Goal: Find specific page/section: Find specific page/section

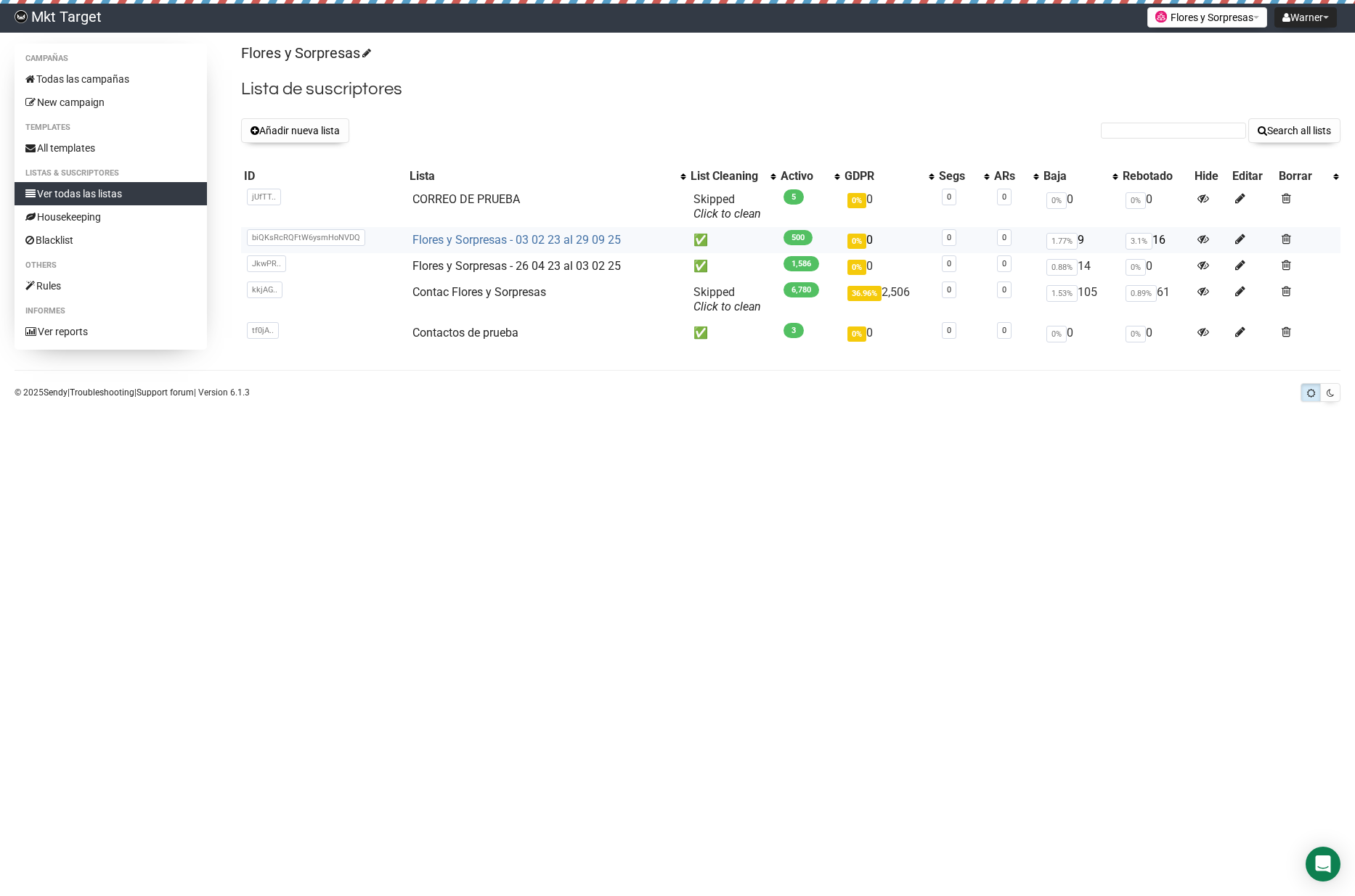
click at [547, 241] on link "Flores y Sorpresas - 03 02 23 al 29 09 25" at bounding box center [516, 239] width 209 height 14
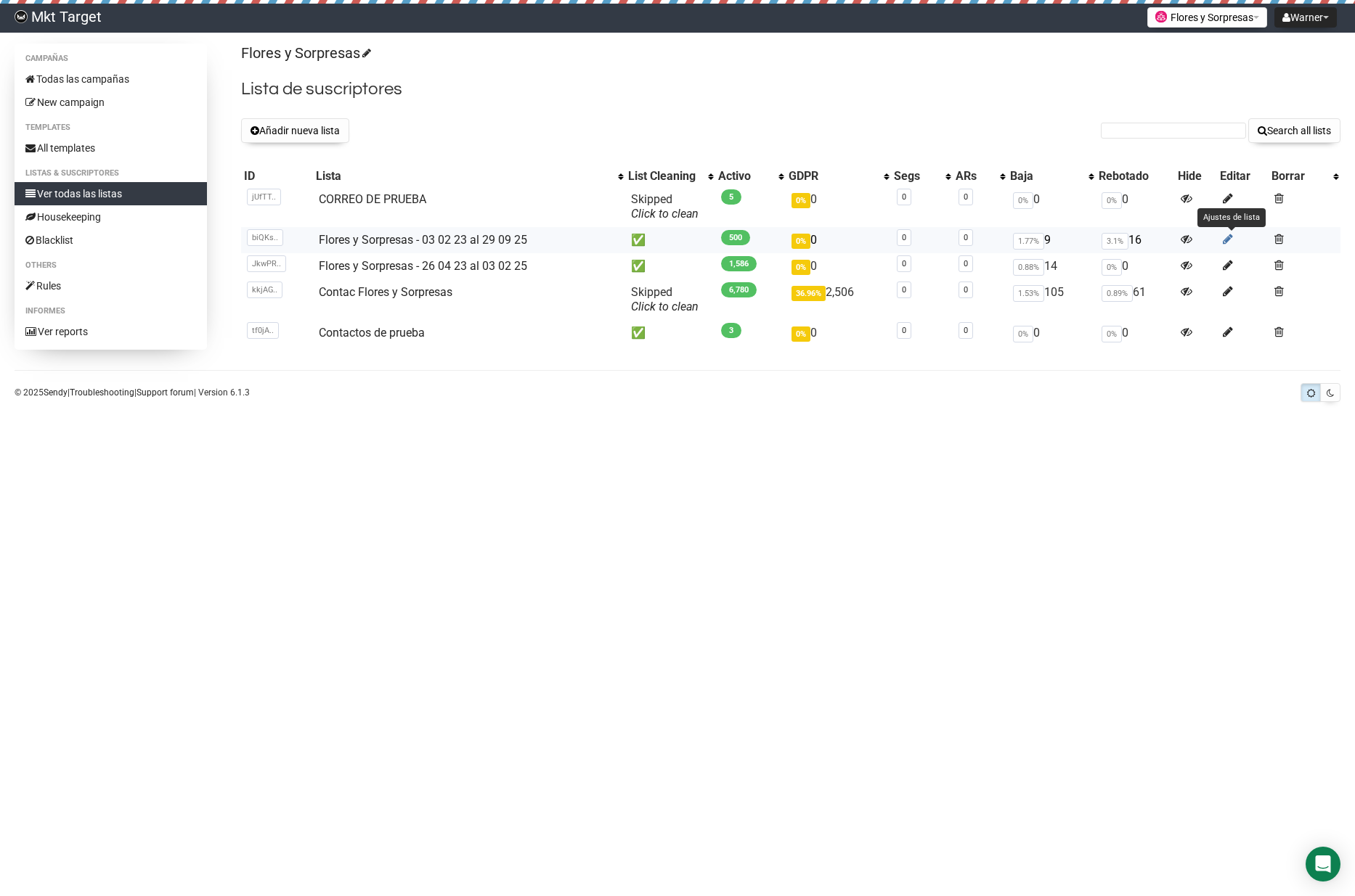
click at [1230, 239] on icon at bounding box center [1227, 239] width 10 height 12
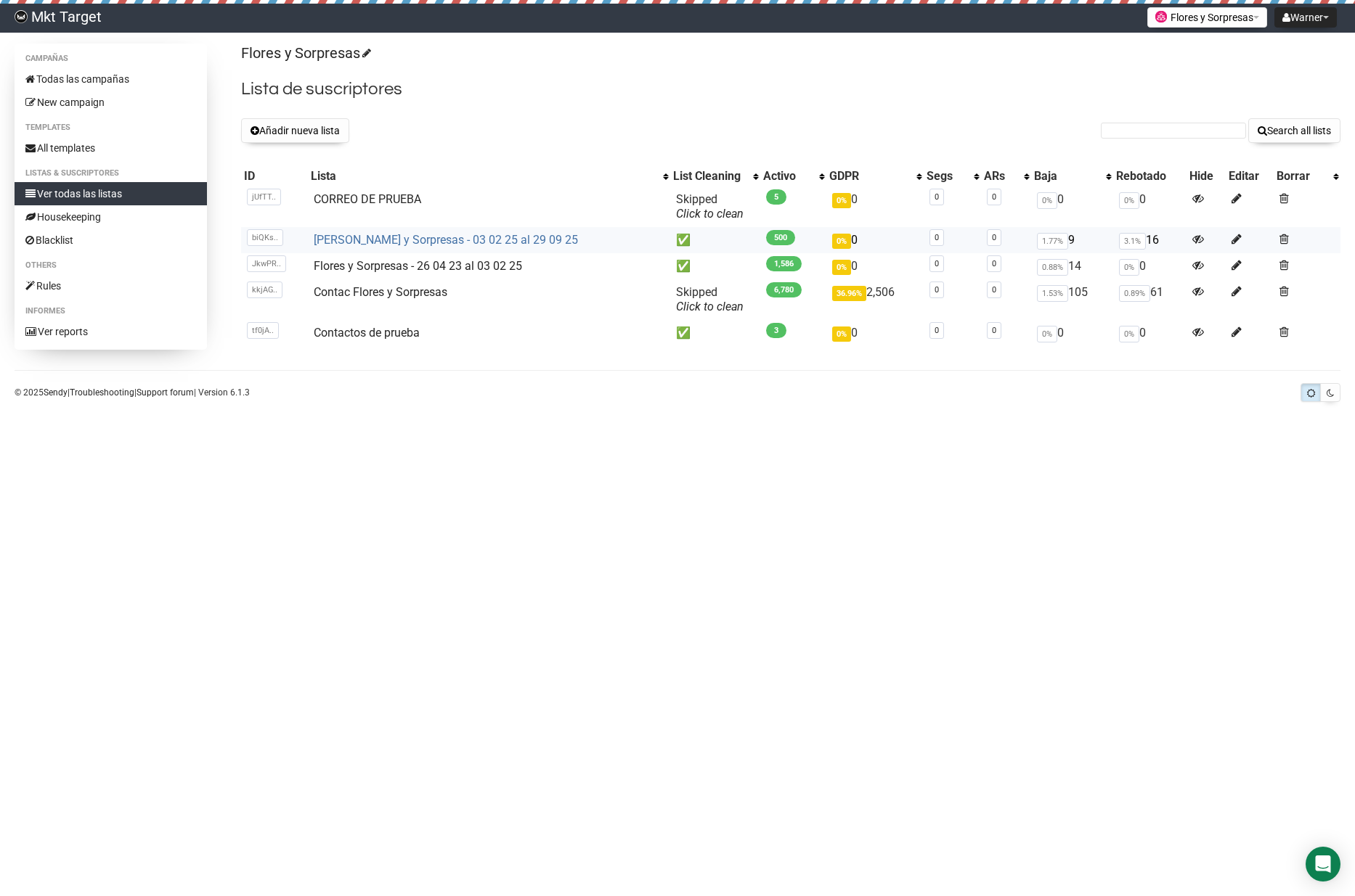
click at [455, 238] on link "Flores y Sorpresas - 03 02 25 al 29 09 25" at bounding box center [445, 239] width 264 height 14
click at [401, 197] on link "CORREO DE PRUEBA" at bounding box center [367, 199] width 108 height 14
